Goal: Find contact information: Find contact information

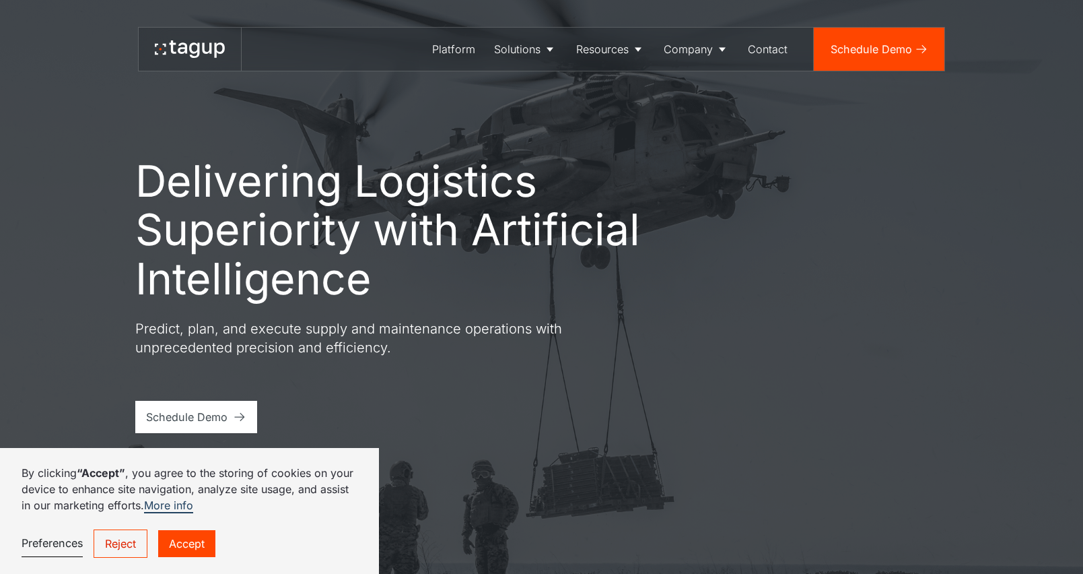
click at [187, 553] on link "Accept" at bounding box center [186, 543] width 57 height 27
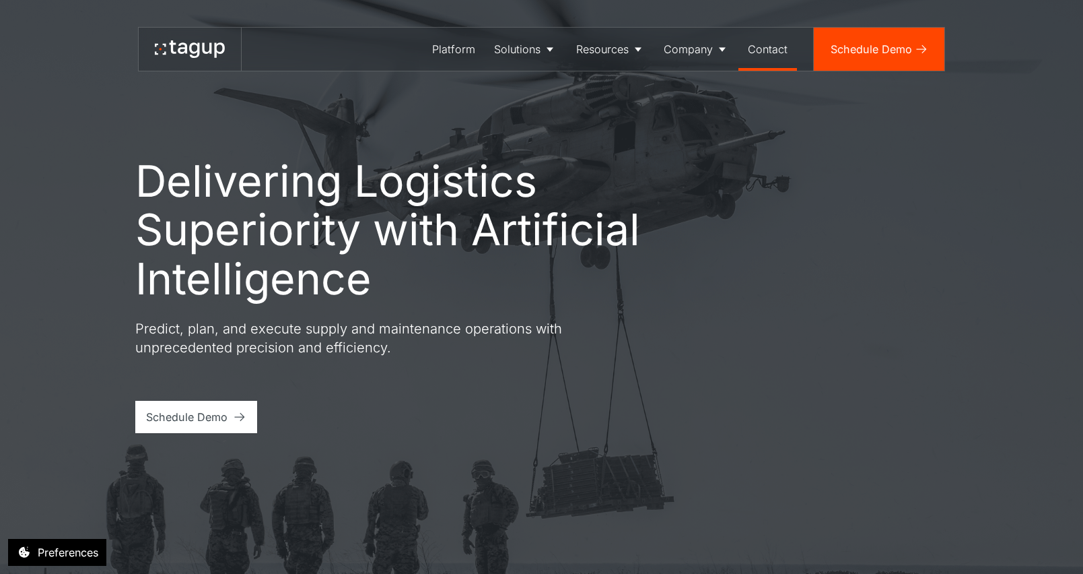
click at [765, 44] on div "Contact" at bounding box center [768, 49] width 40 height 16
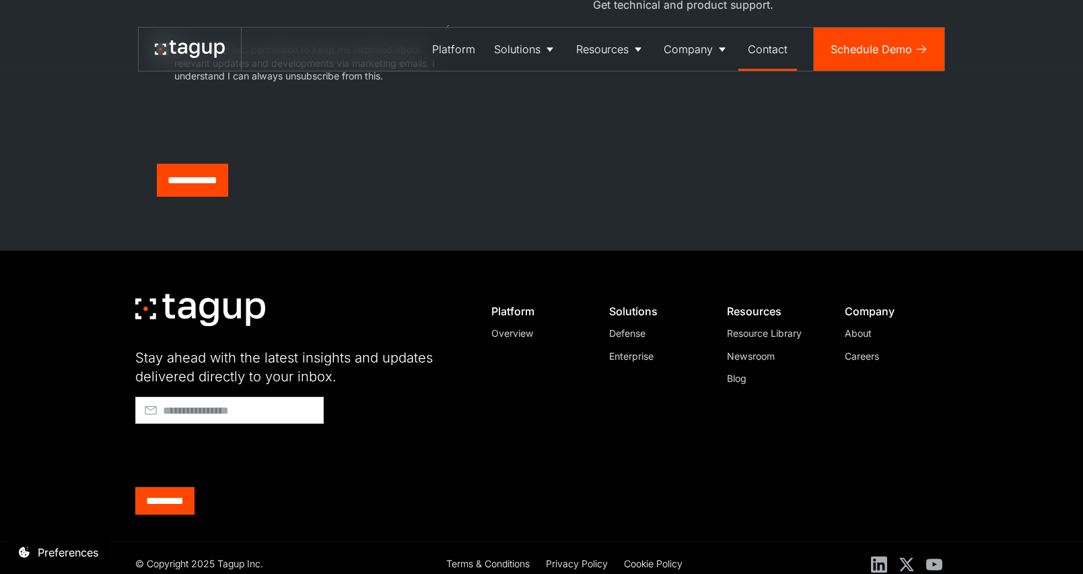
scroll to position [750, 0]
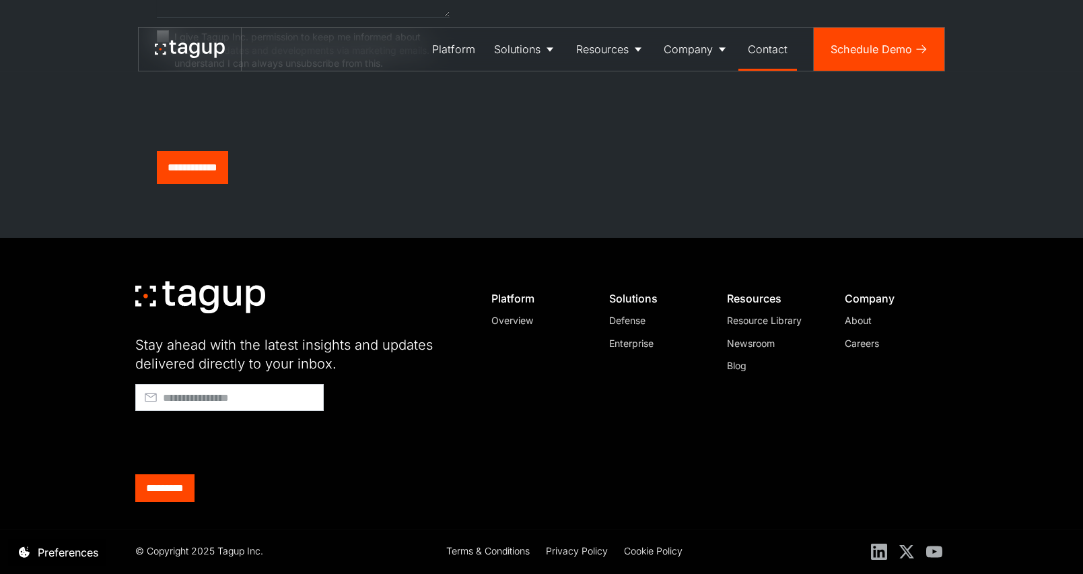
click at [866, 322] on div "About" at bounding box center [891, 320] width 92 height 14
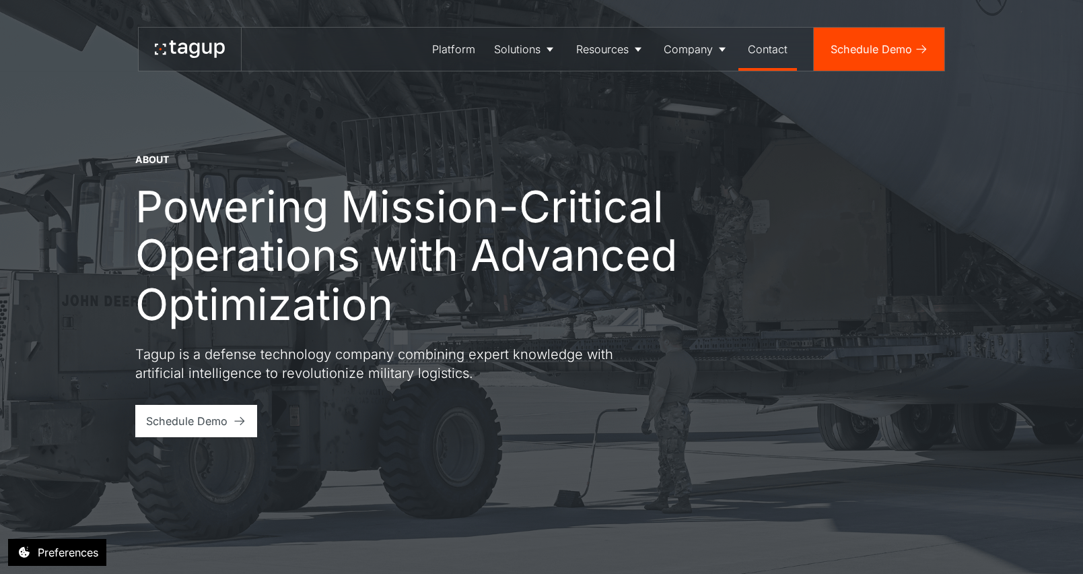
click at [769, 50] on div "Contact" at bounding box center [768, 49] width 40 height 16
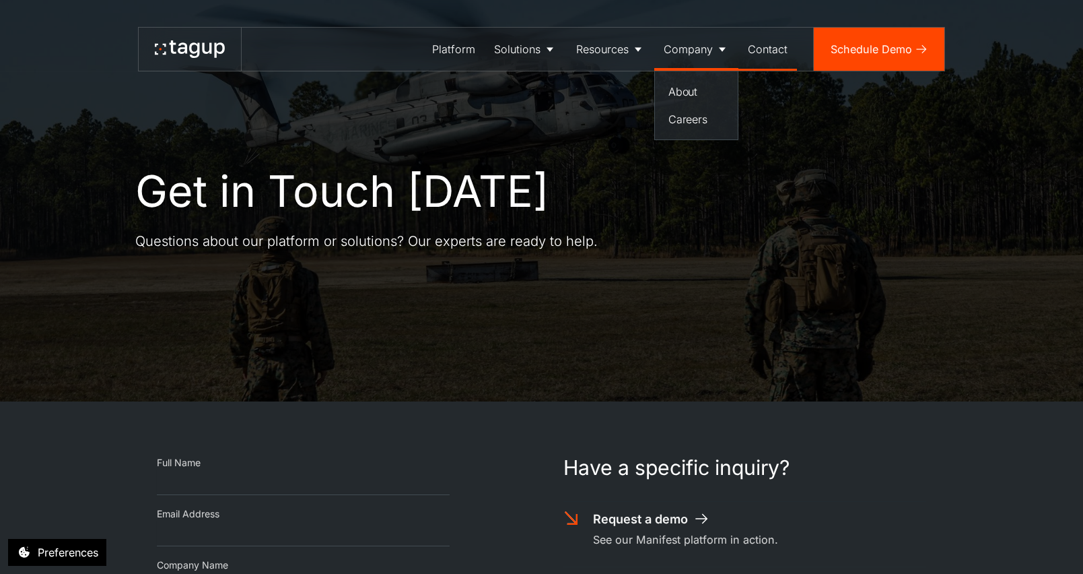
click at [706, 46] on div "Company" at bounding box center [688, 49] width 49 height 16
click at [707, 46] on div "Company" at bounding box center [688, 49] width 49 height 16
click at [693, 47] on div "Company" at bounding box center [688, 49] width 49 height 16
click at [688, 178] on div "Get in Touch Today Questions about our platform or solutions? Our experts are r…" at bounding box center [417, 209] width 565 height 84
